Goal: Transaction & Acquisition: Purchase product/service

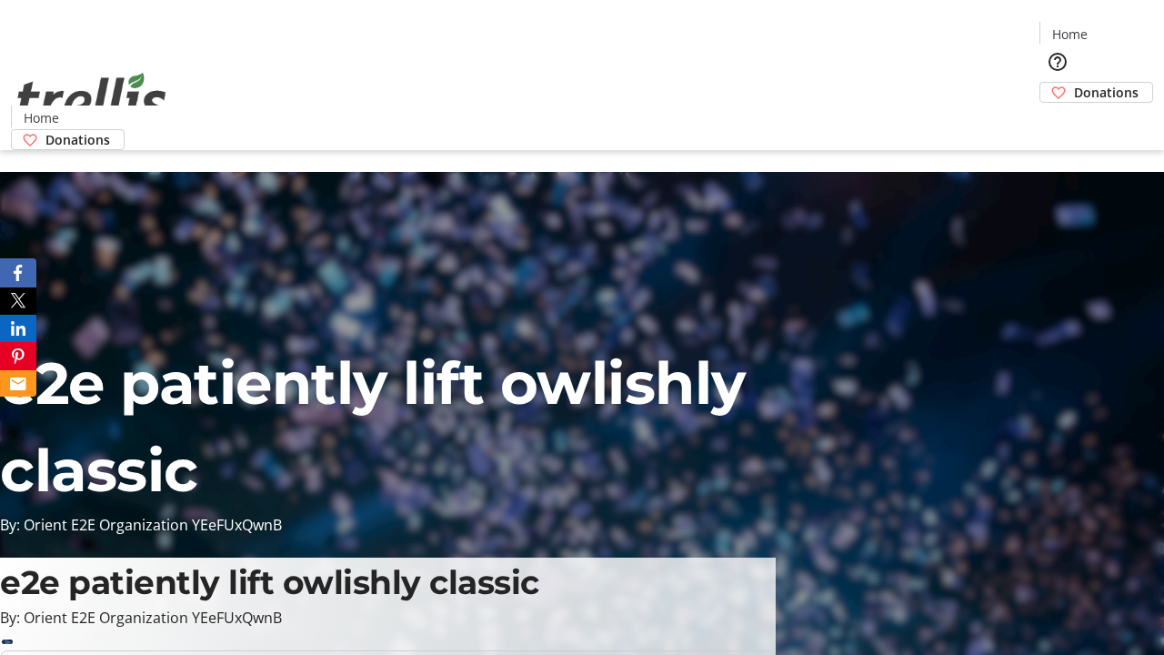
click at [1074, 83] on span "Donations" at bounding box center [1106, 92] width 65 height 19
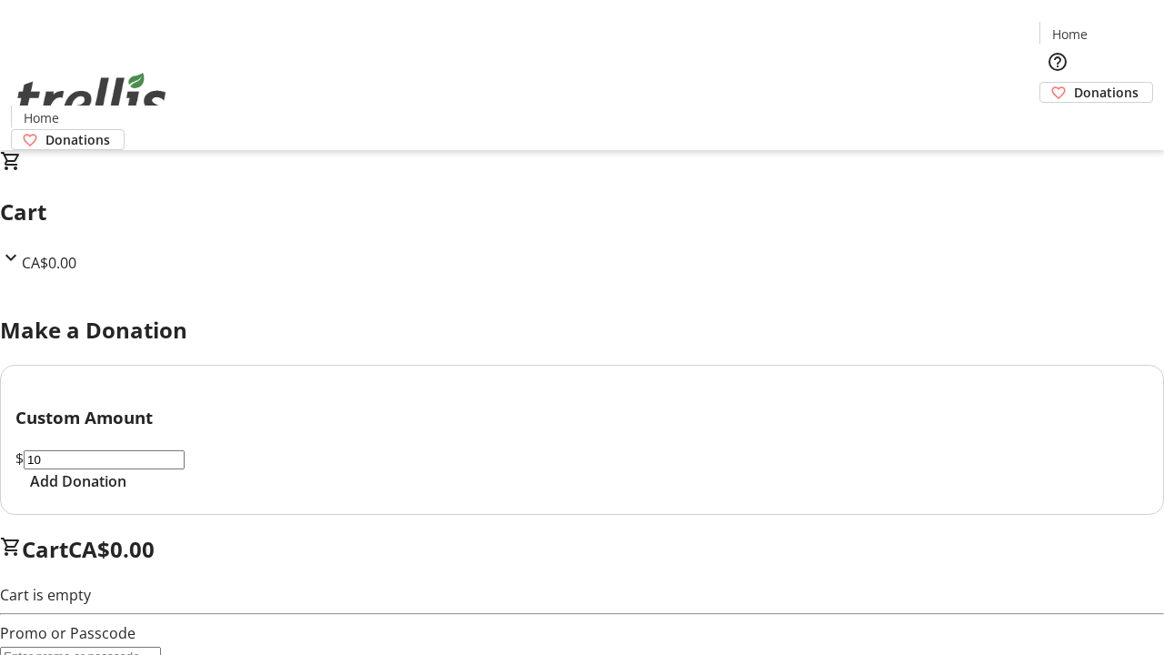
click at [126, 492] on span "Add Donation" at bounding box center [78, 481] width 96 height 22
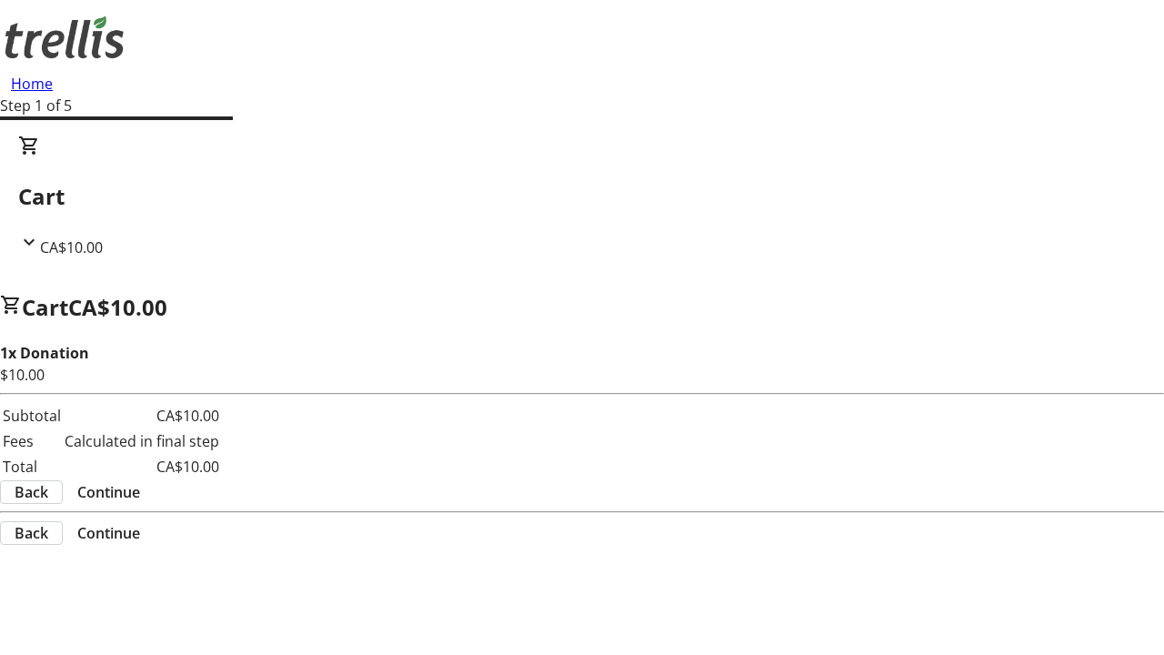
select select "CA"
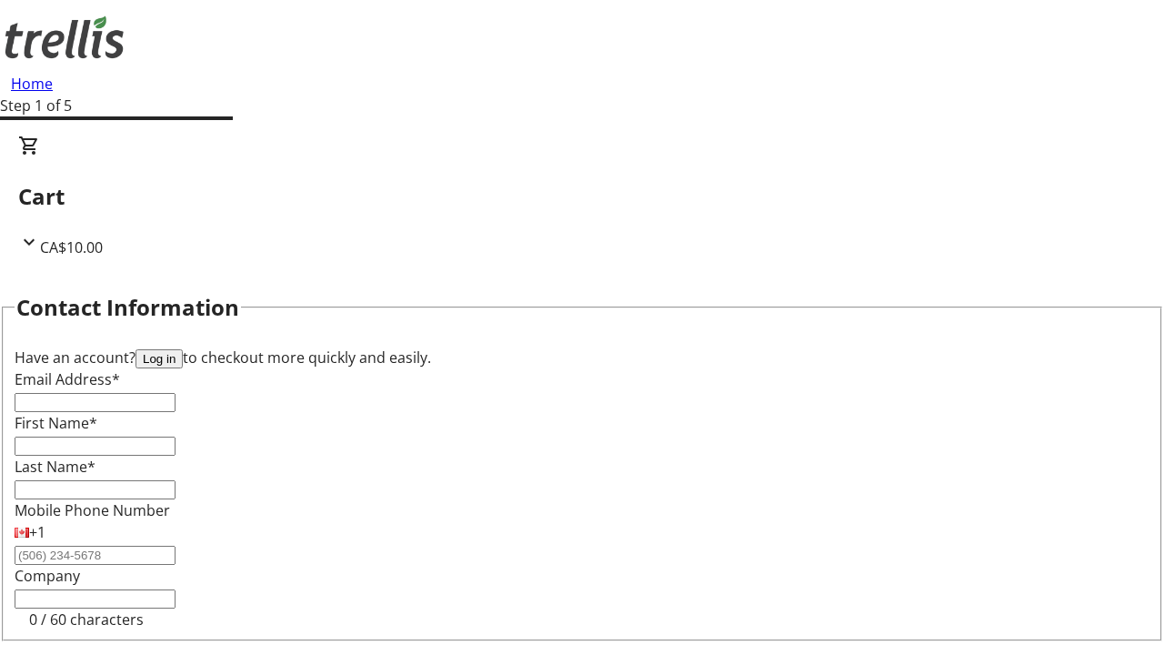
click at [183, 349] on button "Log in" at bounding box center [159, 358] width 47 height 19
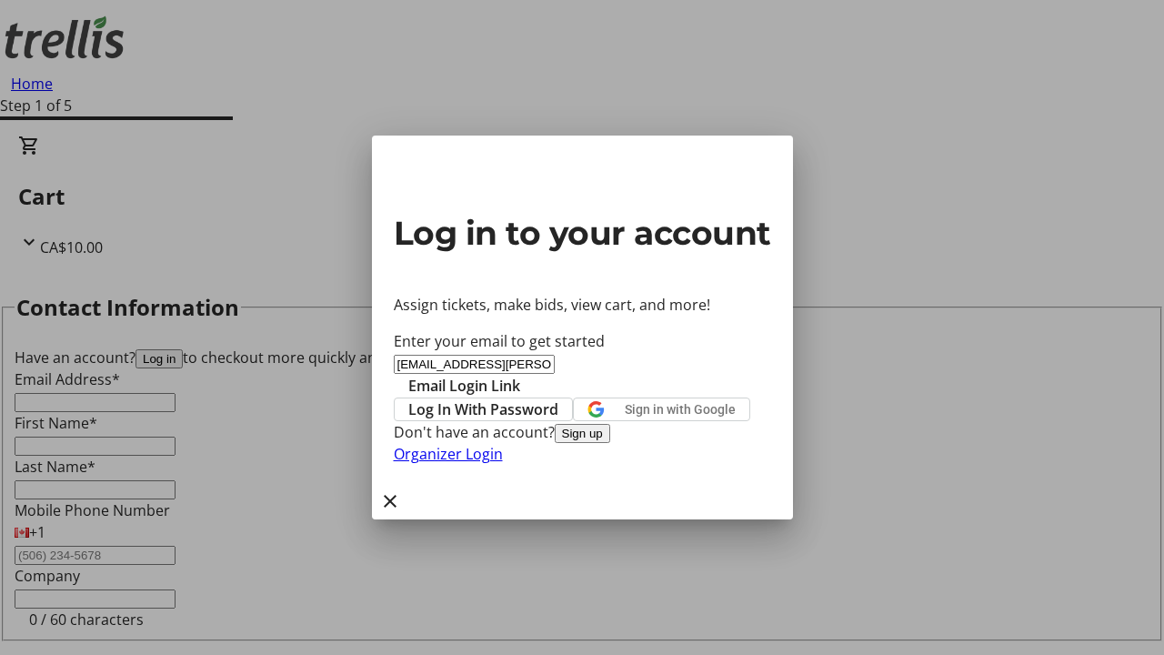
type input "[EMAIL_ADDRESS][PERSON_NAME][DOMAIN_NAME]"
click at [520, 375] on span "Email Login Link" at bounding box center [464, 386] width 112 height 22
